Goal: Task Accomplishment & Management: Manage account settings

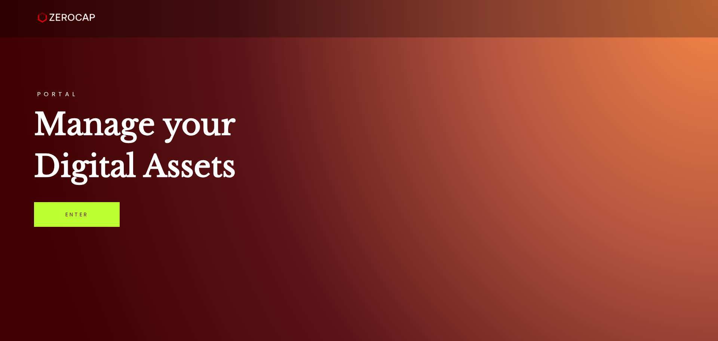
click at [79, 212] on link "Enter" at bounding box center [77, 214] width 86 height 25
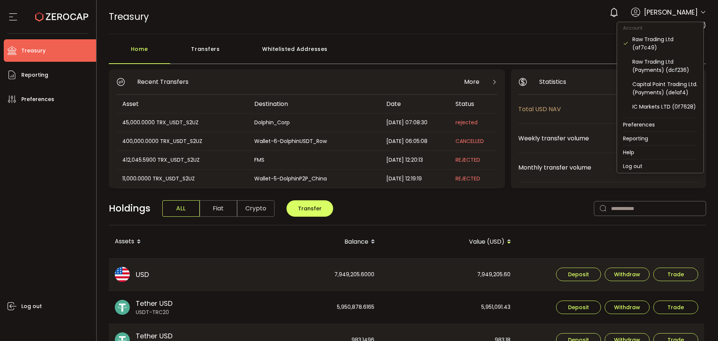
click at [700, 11] on icon at bounding box center [703, 12] width 6 height 6
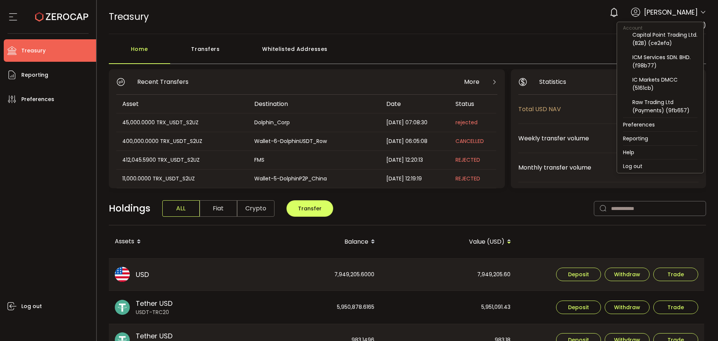
scroll to position [94, 0]
click at [651, 81] on div "IC Markets DMCC (5161cb)" at bounding box center [665, 84] width 65 height 16
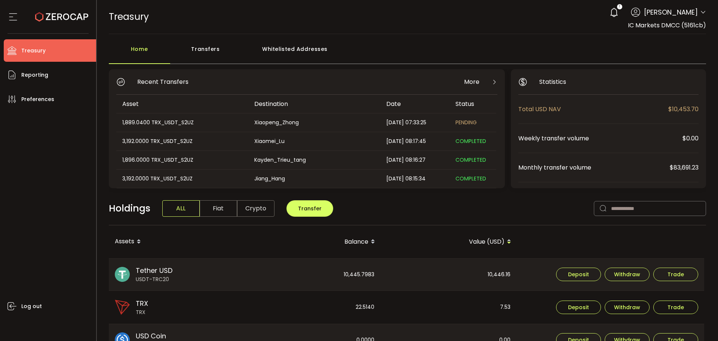
click at [198, 61] on div "Transfers" at bounding box center [205, 53] width 71 height 22
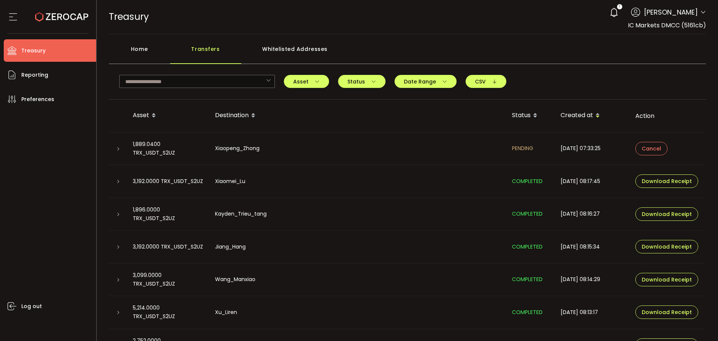
click at [115, 150] on div at bounding box center [118, 148] width 6 height 7
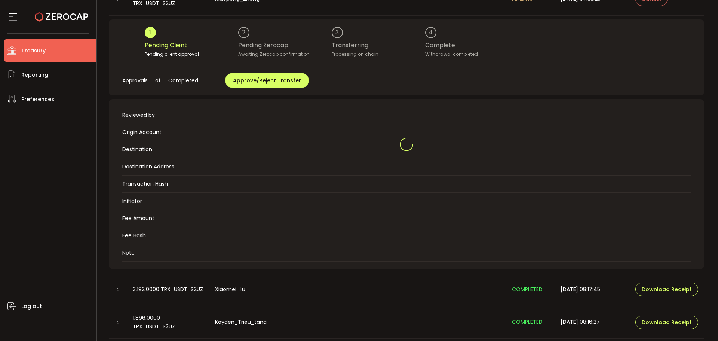
scroll to position [150, 0]
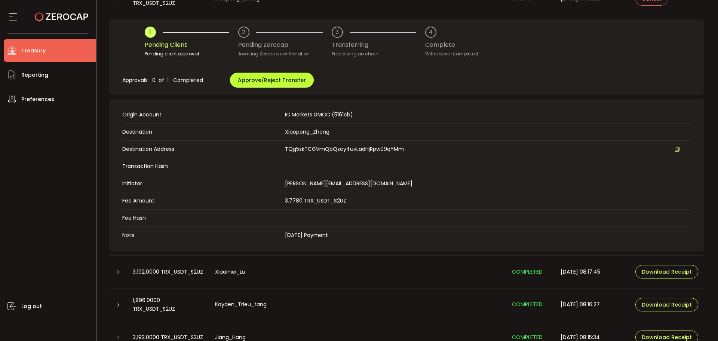
click at [267, 77] on span "Approve/Reject Transfer" at bounding box center [272, 79] width 68 height 7
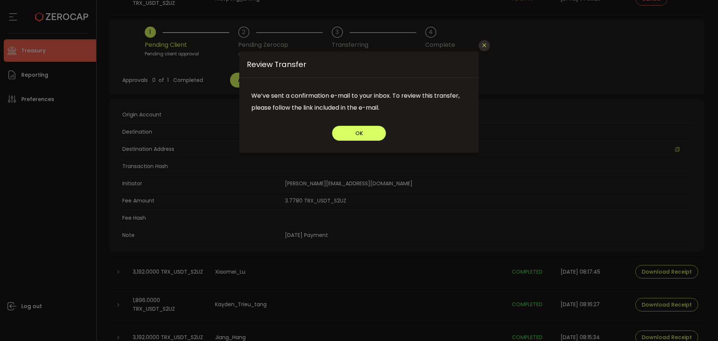
click at [486, 45] on icon "Close" at bounding box center [485, 45] width 6 height 6
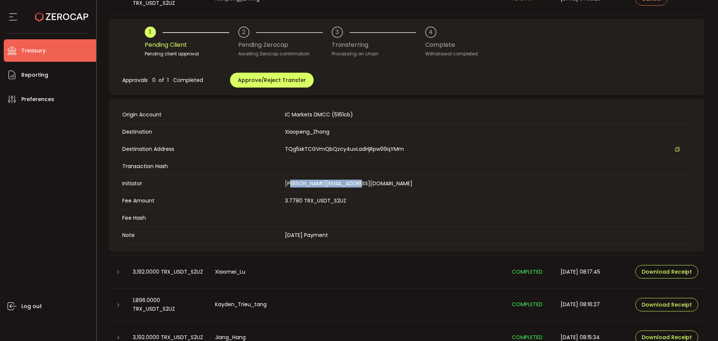
drag, startPoint x: 372, startPoint y: 182, endPoint x: 288, endPoint y: 176, distance: 83.7
click at [288, 176] on td "Initiator [PERSON_NAME][EMAIL_ADDRESS][DOMAIN_NAME]" at bounding box center [406, 183] width 569 height 17
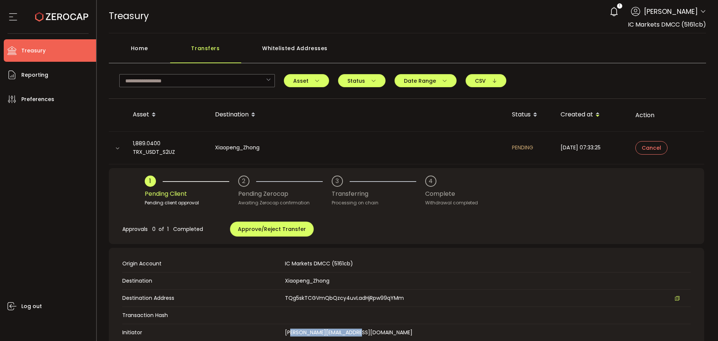
scroll to position [0, 0]
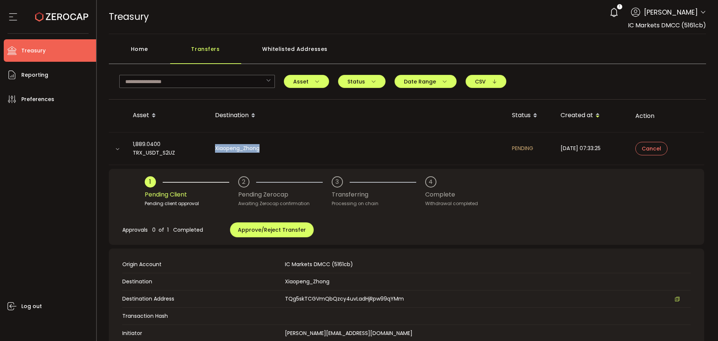
drag, startPoint x: 247, startPoint y: 149, endPoint x: 212, endPoint y: 150, distance: 34.5
click at [212, 150] on div "Xiaopeng_Zhong" at bounding box center [357, 148] width 297 height 9
copy div "Xiaopeng_Zhong"
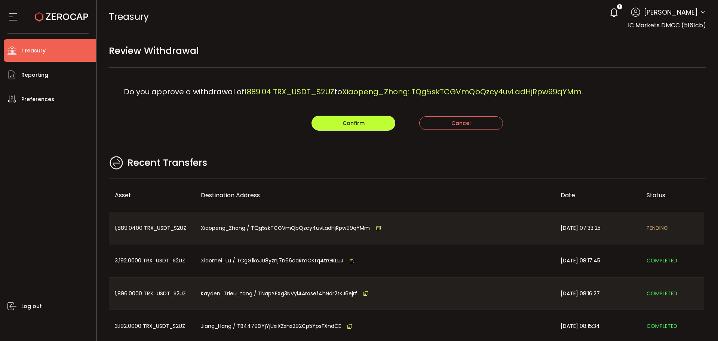
click at [335, 123] on button "Confirm" at bounding box center [354, 123] width 84 height 15
click at [139, 20] on span "Treasury" at bounding box center [129, 16] width 40 height 13
click at [60, 13] on icon at bounding box center [61, 16] width 53 height 53
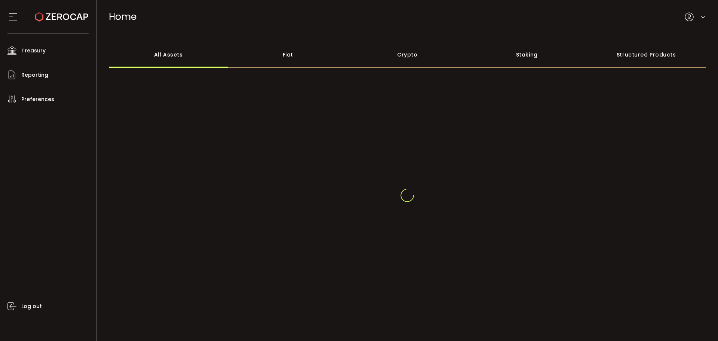
drag, startPoint x: 63, startPoint y: 22, endPoint x: 82, endPoint y: 30, distance: 20.3
click at [63, 21] on icon at bounding box center [61, 16] width 53 height 53
